Goal: Information Seeking & Learning: Learn about a topic

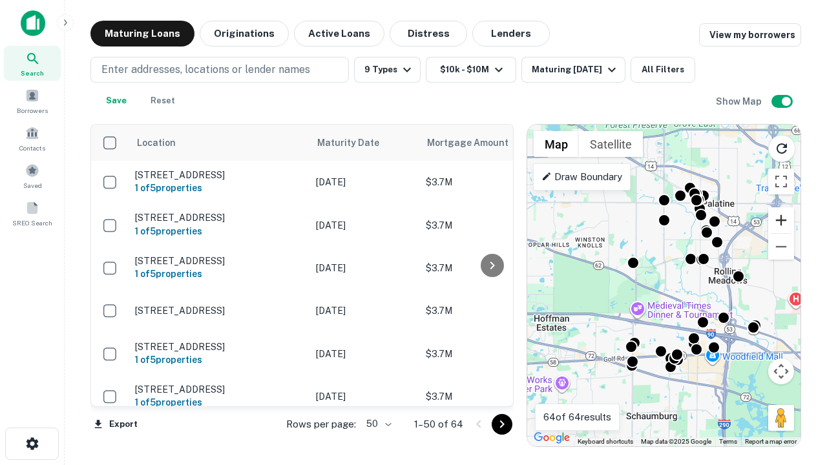
click at [781, 220] on button "Zoom in" at bounding box center [781, 220] width 26 height 26
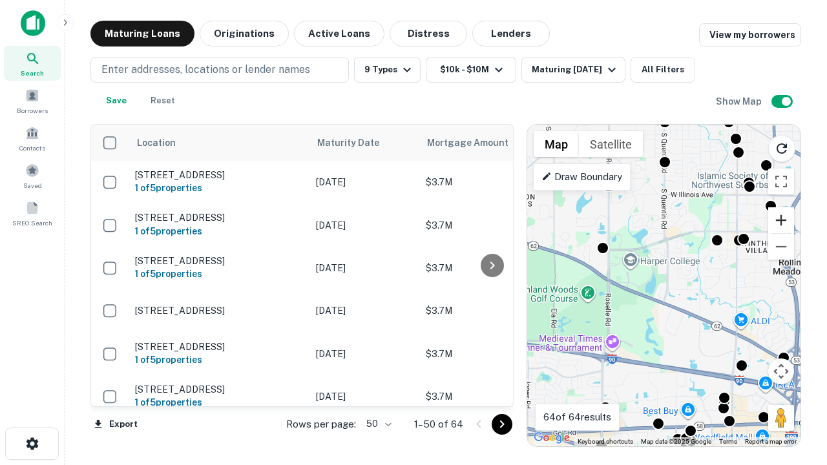
click at [781, 220] on button "Zoom in" at bounding box center [781, 220] width 26 height 26
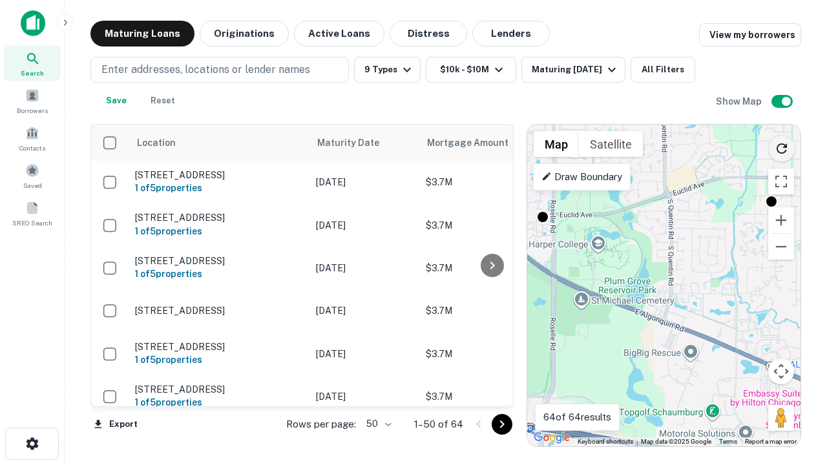
click at [782, 146] on icon "Reload search area" at bounding box center [782, 149] width 16 height 16
